Goal: Transaction & Acquisition: Download file/media

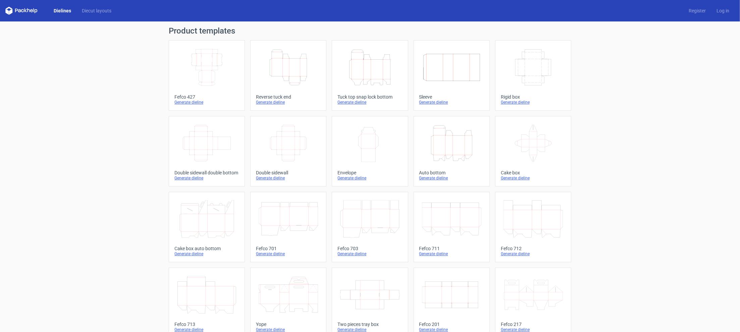
click at [457, 295] on icon "Width Depth Height" at bounding box center [451, 295] width 59 height 38
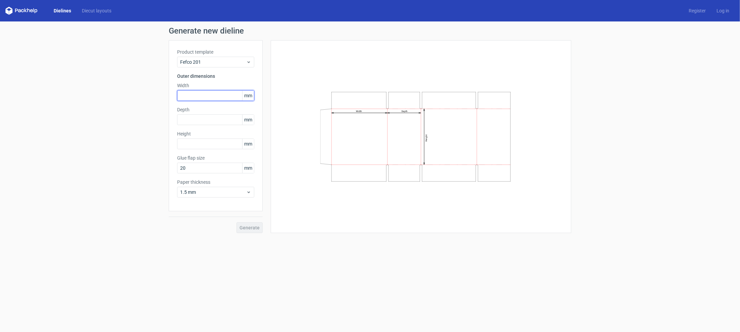
click at [191, 93] on input "text" at bounding box center [215, 95] width 77 height 11
type input "445"
click at [179, 119] on input "text" at bounding box center [215, 119] width 77 height 11
type input "220"
click at [180, 140] on input "text" at bounding box center [215, 143] width 77 height 11
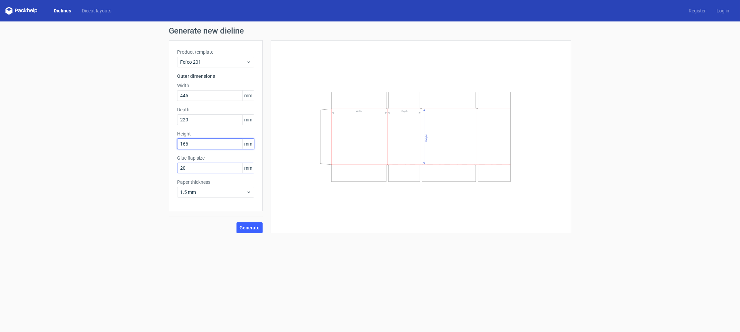
type input "166"
drag, startPoint x: 181, startPoint y: 166, endPoint x: 172, endPoint y: 166, distance: 9.1
click at [172, 166] on div "Product template Fefco 201 Outer dimensions Width 445 mm Depth 220 mm Height 16…" at bounding box center [216, 125] width 94 height 171
type input "30"
click at [246, 224] on button "Generate" at bounding box center [249, 227] width 26 height 11
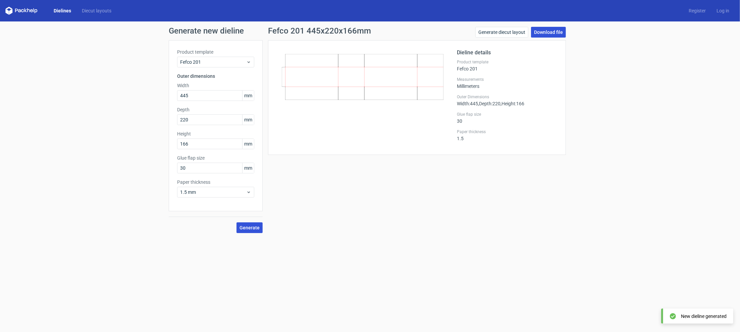
click at [556, 33] on link "Download file" at bounding box center [548, 32] width 35 height 11
